Goal: Task Accomplishment & Management: Use online tool/utility

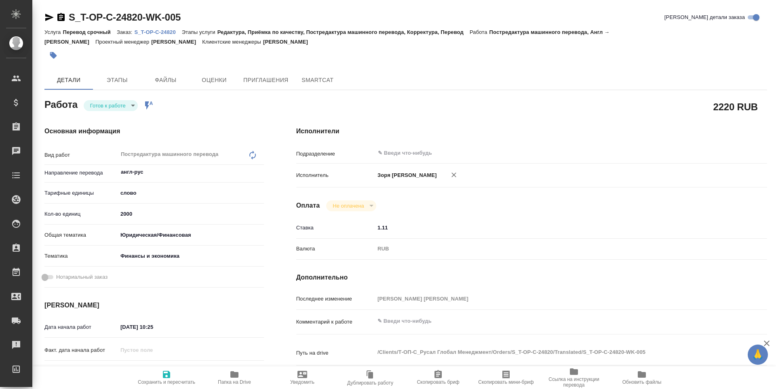
type textarea "x"
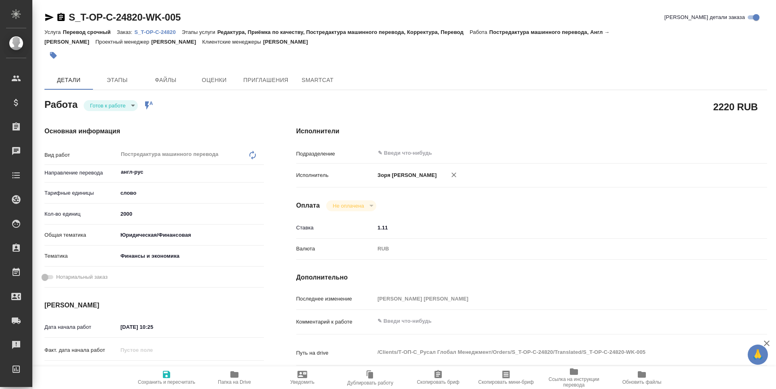
type textarea "x"
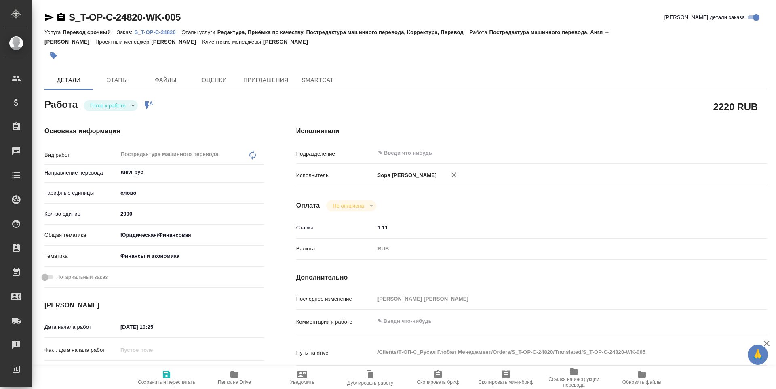
type textarea "x"
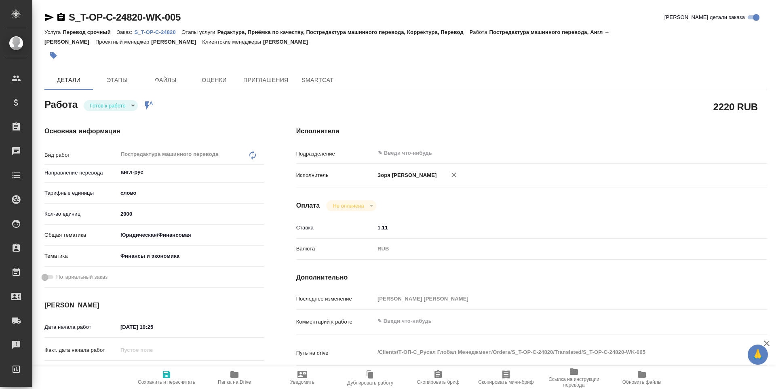
click at [125, 110] on body "🙏 .cls-1 fill:#fff; AWATERA Zoria Tatiana Клиенты Спецификации Заказы Чаты Todo…" at bounding box center [388, 194] width 776 height 389
type textarea "x"
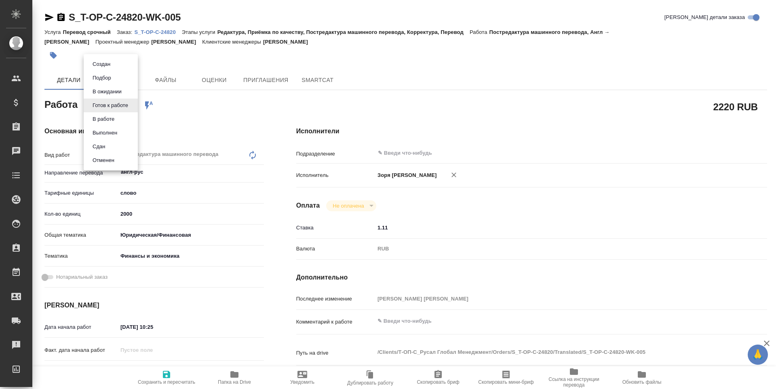
type textarea "x"
click at [122, 123] on li "В работе" at bounding box center [111, 119] width 54 height 14
type textarea "x"
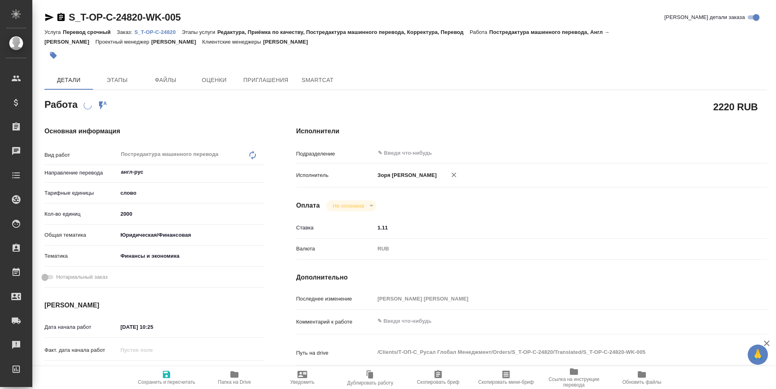
type textarea "x"
click at [50, 19] on icon "button" at bounding box center [49, 18] width 10 height 10
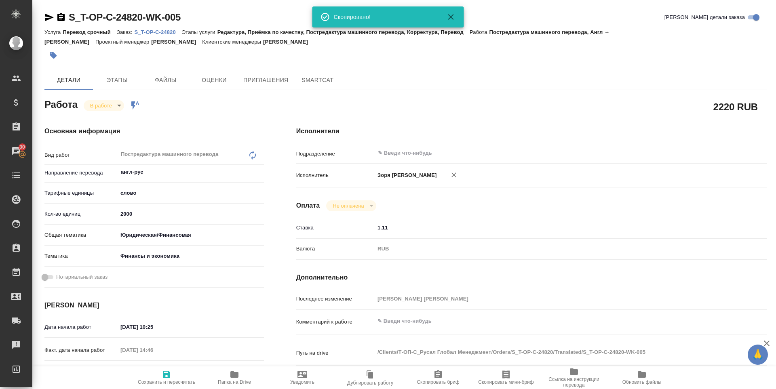
type textarea "x"
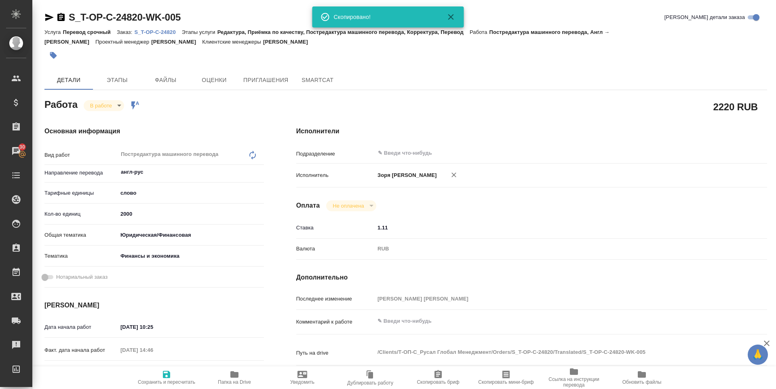
type textarea "x"
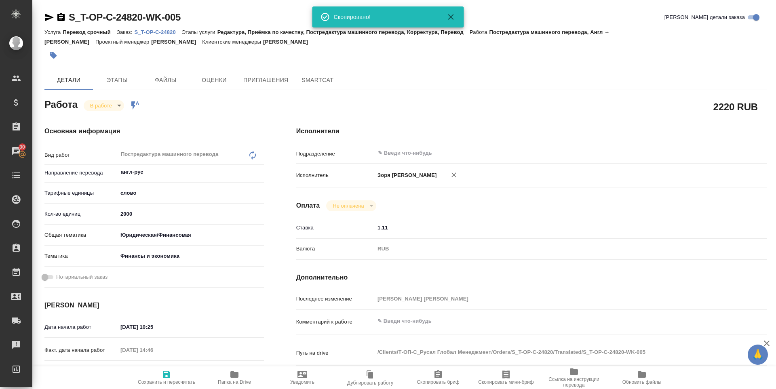
type textarea "x"
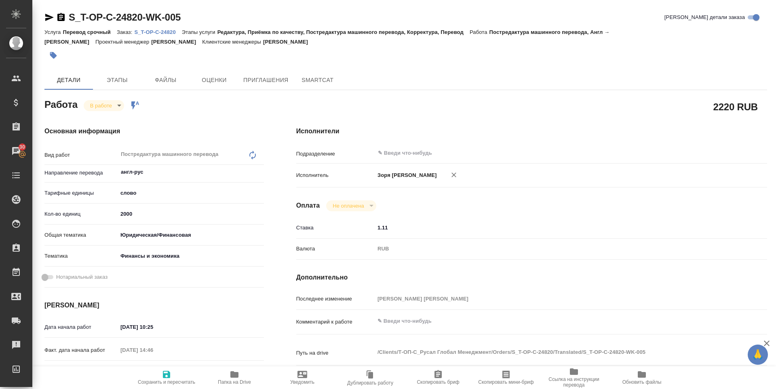
type textarea "x"
